Goal: Task Accomplishment & Management: Manage account settings

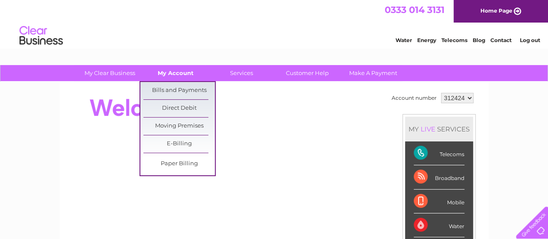
click at [189, 70] on link "My Account" at bounding box center [175, 73] width 71 height 16
click at [178, 89] on link "Bills and Payments" at bounding box center [178, 90] width 71 height 17
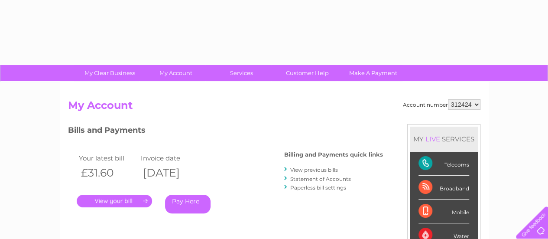
click at [122, 203] on link "." at bounding box center [114, 201] width 75 height 13
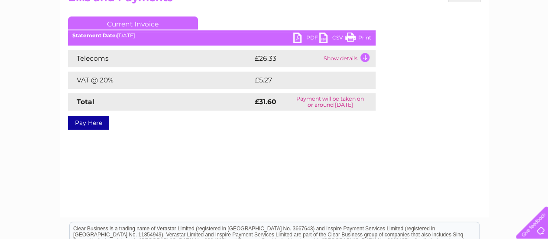
scroll to position [43, 0]
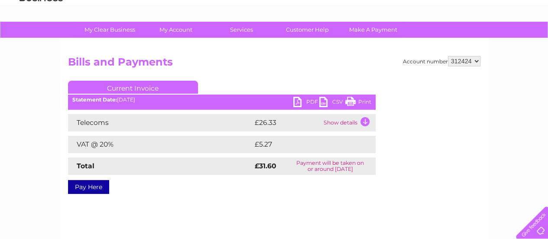
click at [313, 101] on link "PDF" at bounding box center [306, 103] width 26 height 13
